Goal: Task Accomplishment & Management: Manage account settings

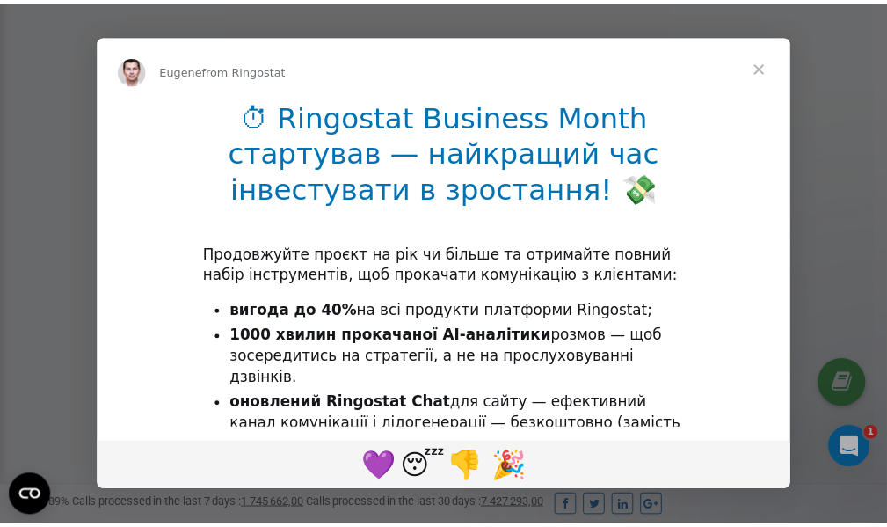
scroll to position [528, 0]
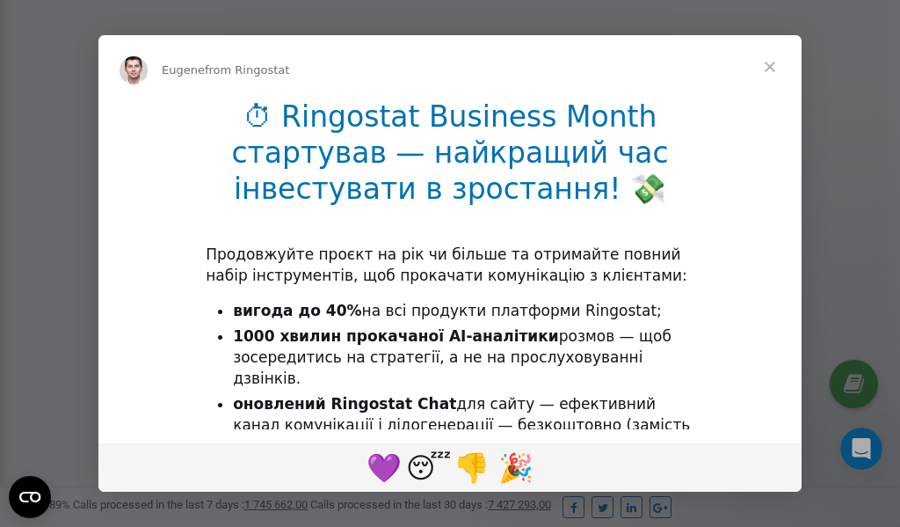
click at [774, 66] on span "Close" at bounding box center [769, 66] width 63 height 63
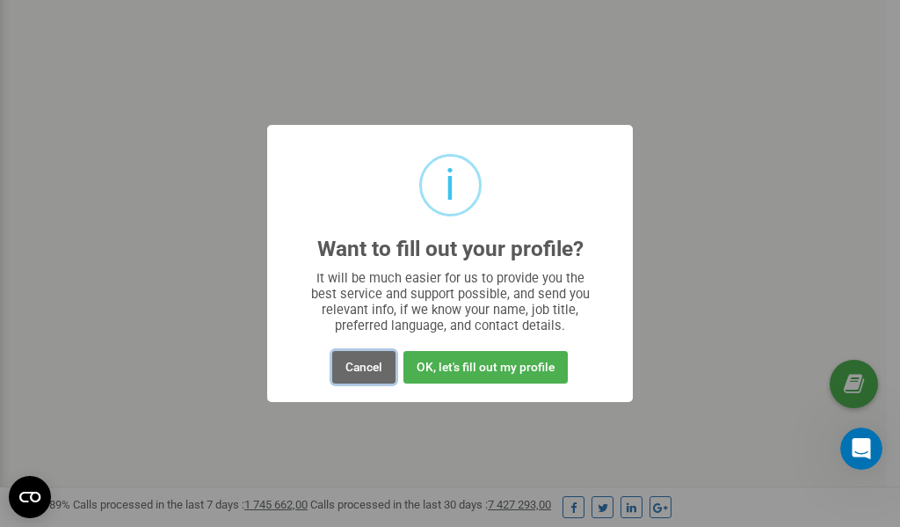
click at [364, 367] on button "Cancel" at bounding box center [363, 367] width 63 height 33
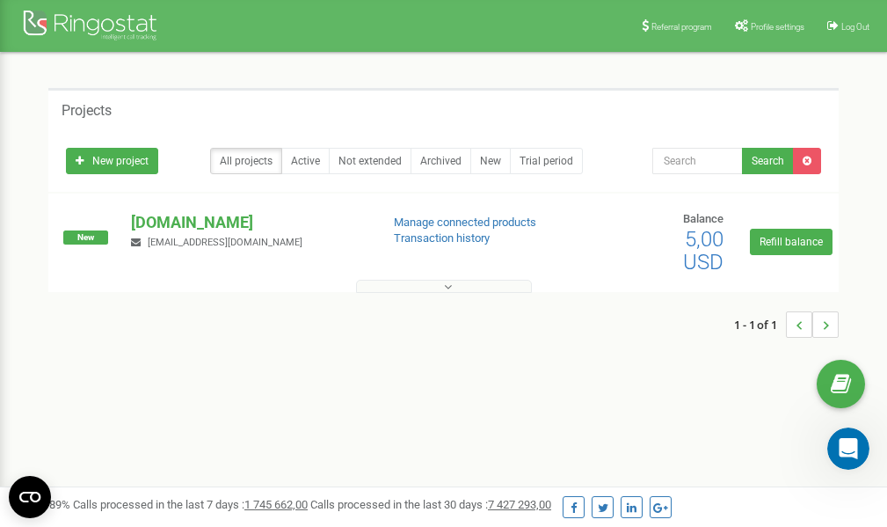
scroll to position [0, 0]
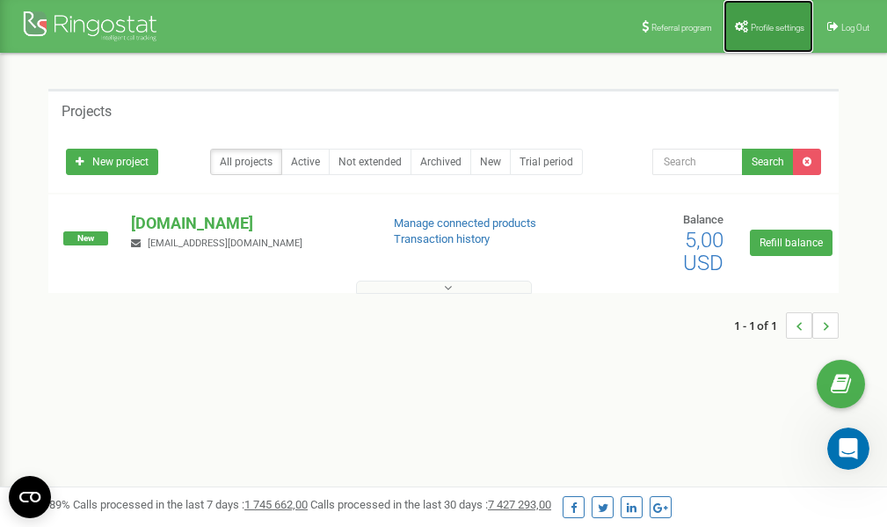
click at [760, 34] on link "Profile settings" at bounding box center [768, 26] width 90 height 53
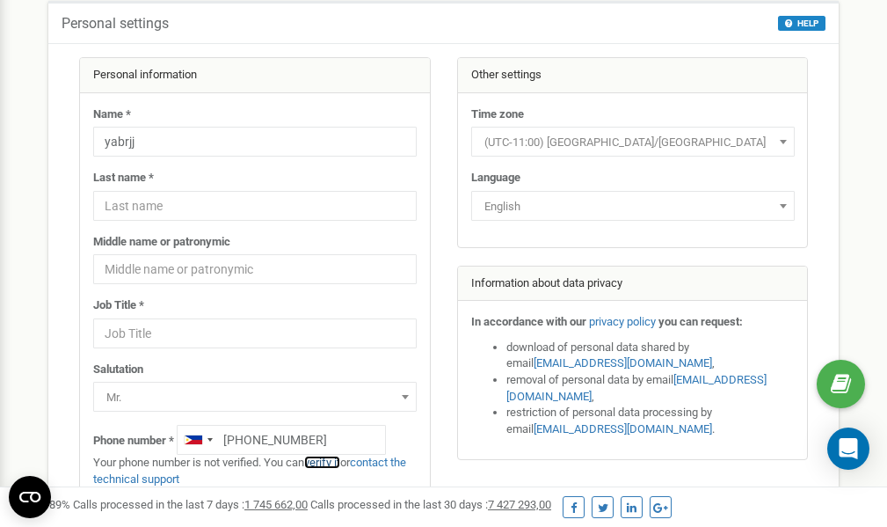
click at [333, 461] on link "verify it" at bounding box center [322, 461] width 36 height 13
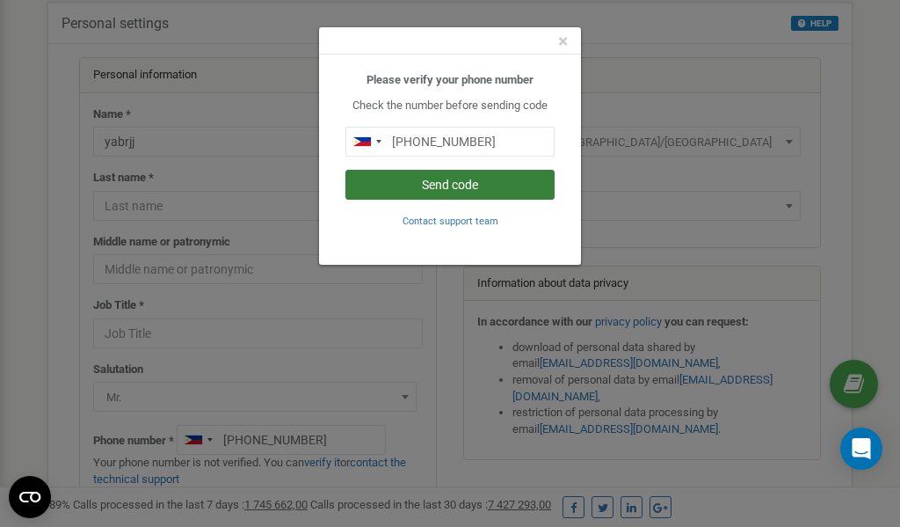
click at [432, 187] on button "Send code" at bounding box center [449, 185] width 209 height 30
